Goal: Transaction & Acquisition: Book appointment/travel/reservation

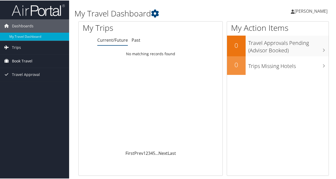
click at [17, 58] on span "Book Travel" at bounding box center [22, 60] width 20 height 13
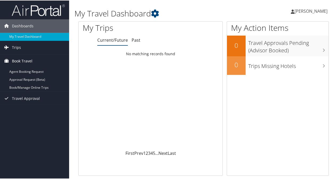
click at [24, 60] on span "Book Travel" at bounding box center [22, 60] width 20 height 13
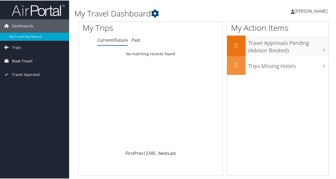
click at [17, 63] on span "Book Travel" at bounding box center [22, 60] width 20 height 13
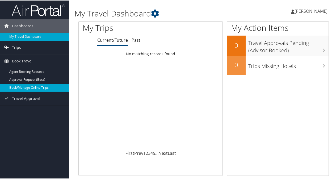
click at [19, 85] on link "Book/Manage Online Trips" at bounding box center [34, 87] width 69 height 8
click at [38, 86] on link "Book/Manage Online Trips" at bounding box center [34, 87] width 69 height 8
